Goal: Task Accomplishment & Management: Use online tool/utility

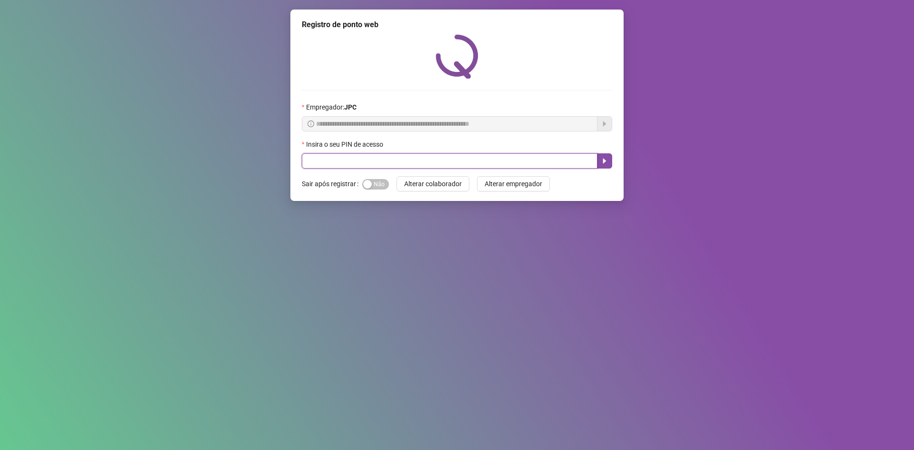
click at [312, 145] on div "Insira o seu PIN de acesso" at bounding box center [457, 154] width 310 height 30
type input "*****"
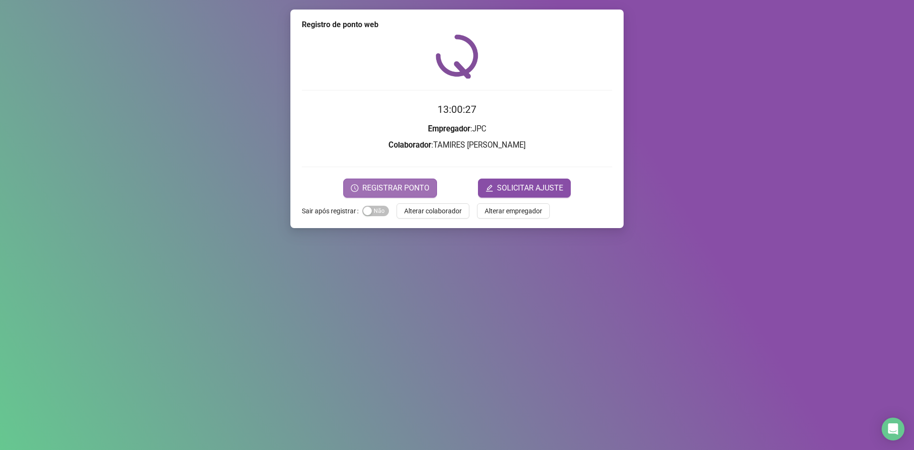
click at [398, 190] on span "REGISTRAR PONTO" at bounding box center [395, 187] width 67 height 11
